Goal: Use online tool/utility: Utilize a website feature to perform a specific function

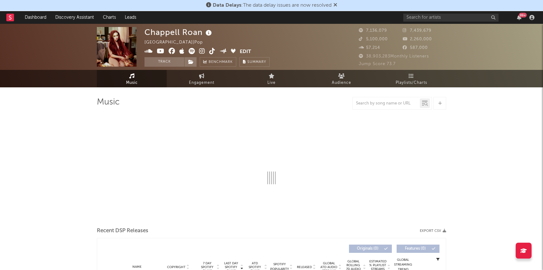
select select "6m"
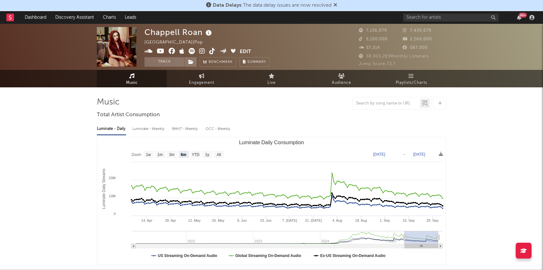
click at [7, 21] on link at bounding box center [10, 17] width 8 height 13
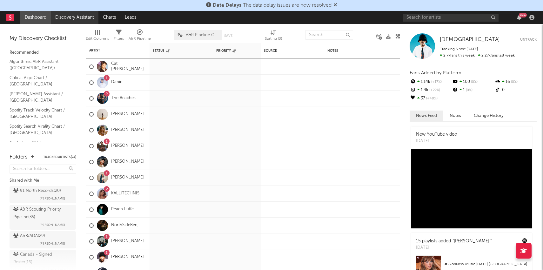
click at [76, 19] on link "Discovery Assistant" at bounding box center [75, 17] width 48 height 13
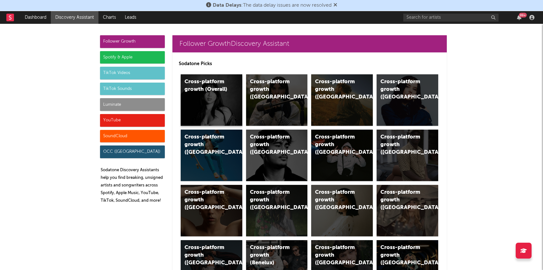
click at [205, 81] on div "Cross-platform growth (Overall)" at bounding box center [206, 85] width 43 height 15
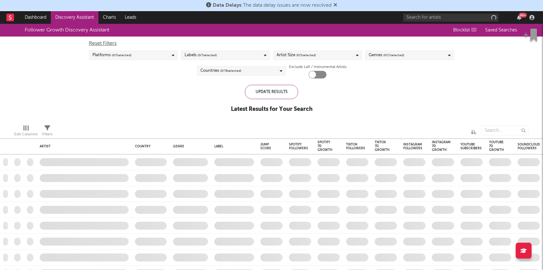
checkbox input "true"
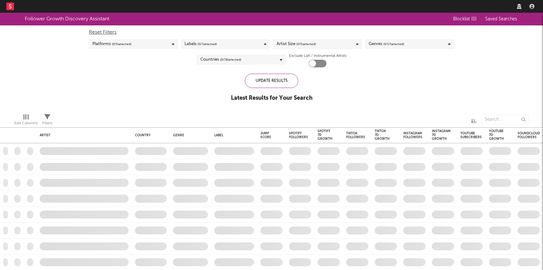
checkbox input "true"
